Goal: Check status

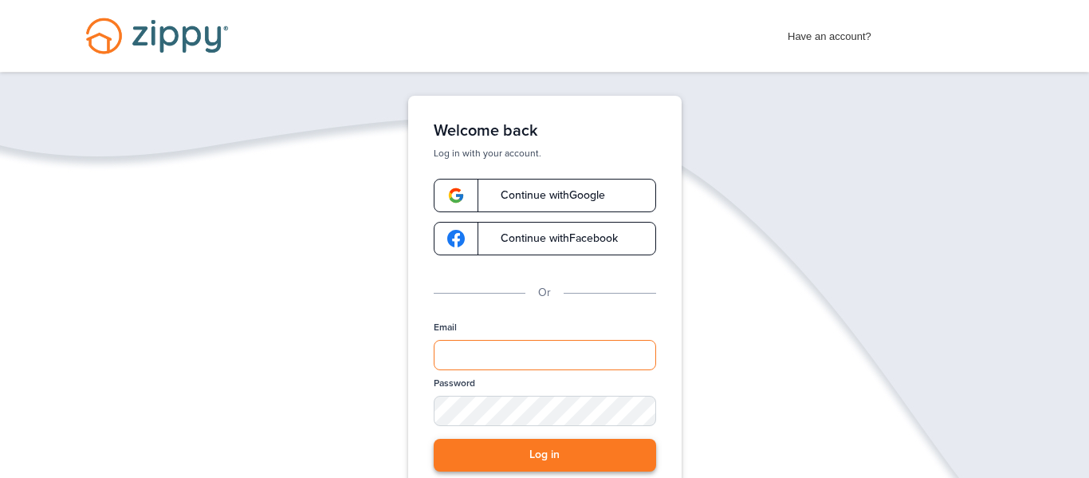
type input "**********"
click at [524, 455] on button "Log in" at bounding box center [545, 454] width 222 height 33
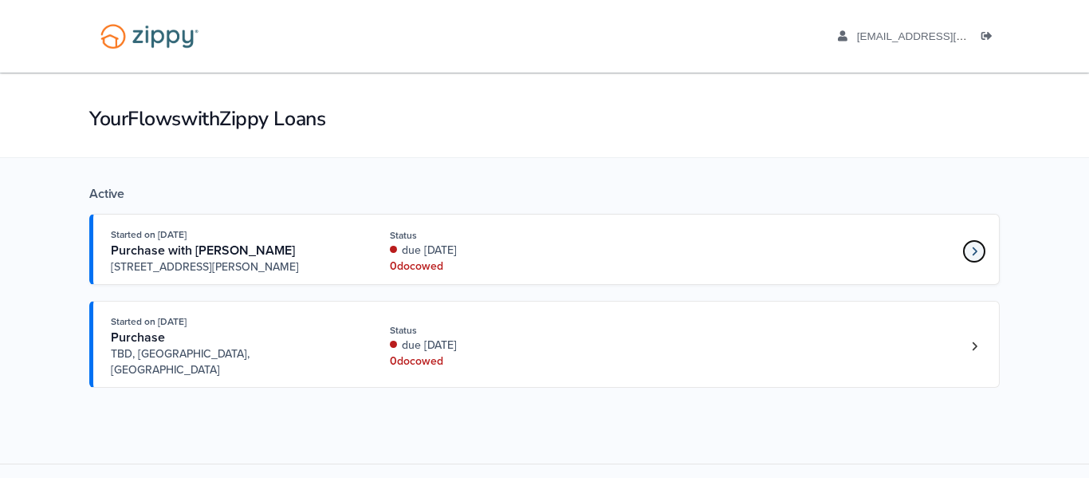
click at [973, 252] on icon "Loan number 4221812" at bounding box center [974, 250] width 5 height 9
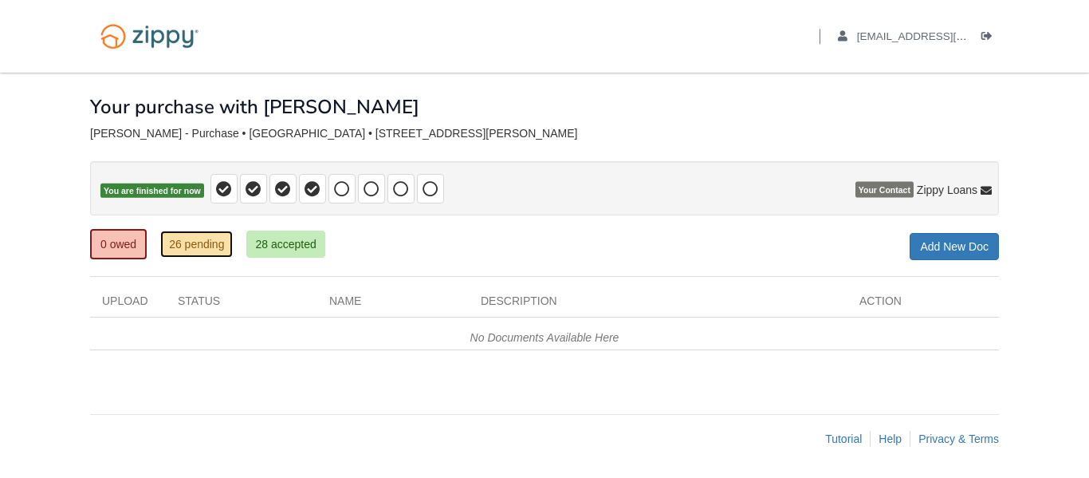
click at [189, 246] on link "26 pending" at bounding box center [196, 243] width 73 height 27
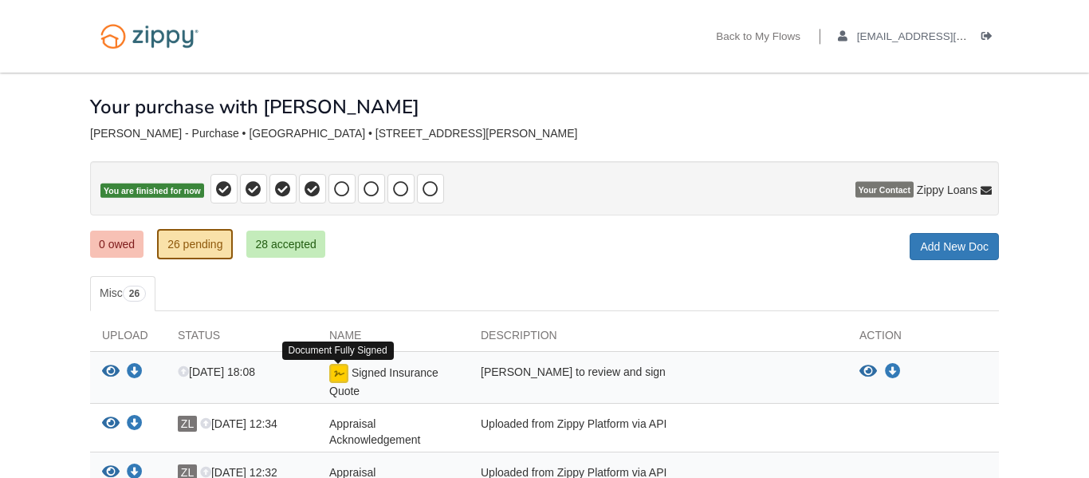
click at [345, 378] on img at bounding box center [338, 373] width 19 height 19
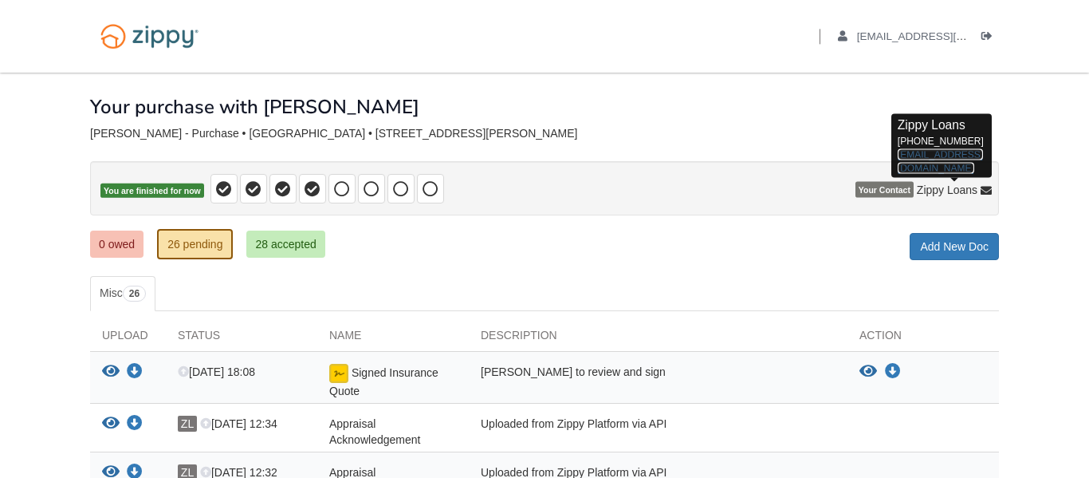
click at [944, 159] on link "[EMAIL_ADDRESS][DOMAIN_NAME]" at bounding box center [940, 160] width 85 height 25
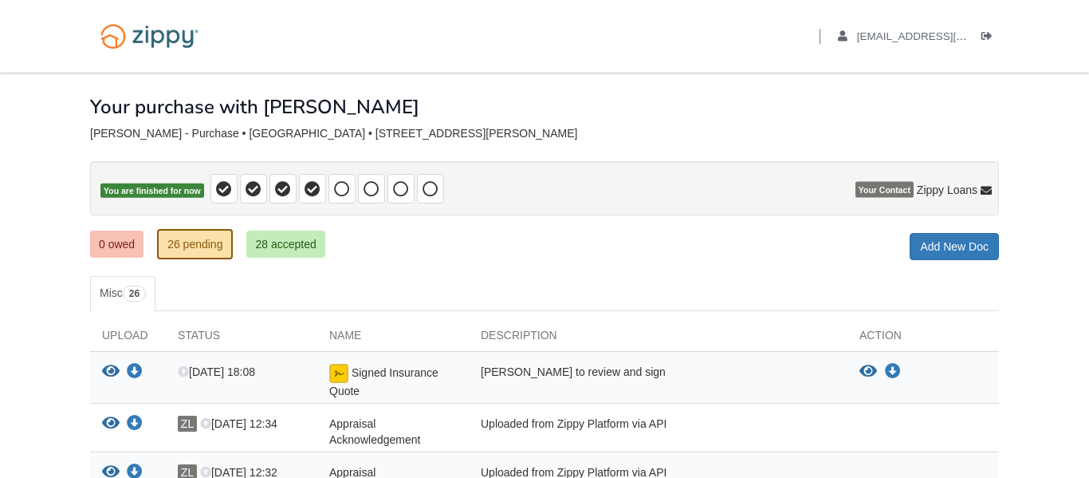
click at [360, 441] on span "Appraisal Acknowledgement" at bounding box center [374, 431] width 91 height 29
click at [108, 425] on icon "View Appraisal Acknowledgement" at bounding box center [111, 423] width 18 height 16
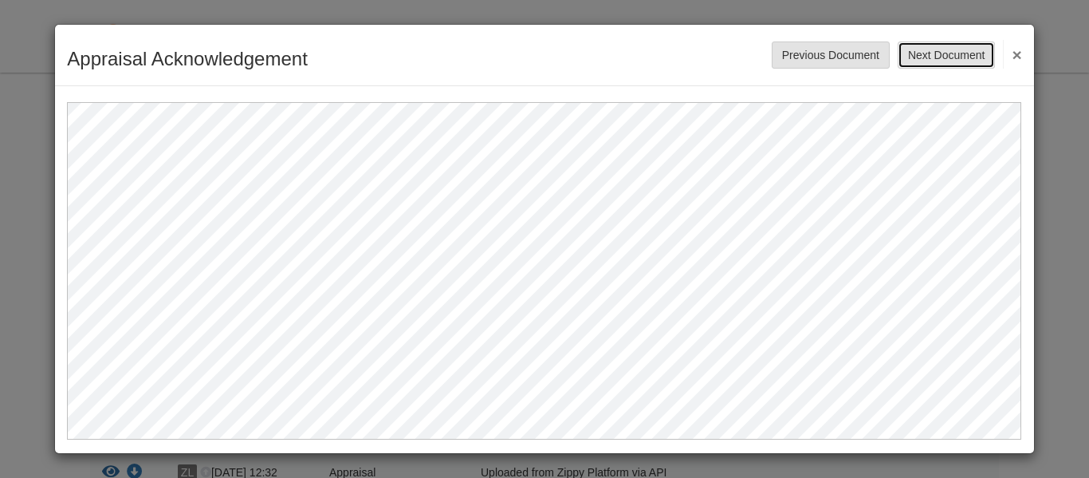
click at [916, 57] on button "Next Document" at bounding box center [946, 54] width 97 height 27
click at [898, 41] on button "Next Document" at bounding box center [946, 54] width 97 height 27
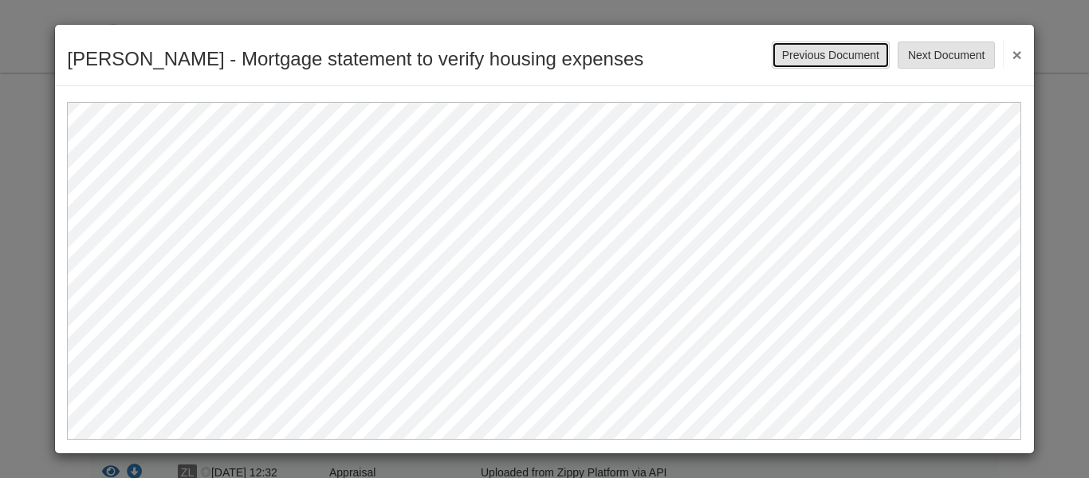
click at [782, 51] on button "Previous Document" at bounding box center [831, 54] width 118 height 27
